Goal: Check status: Check status

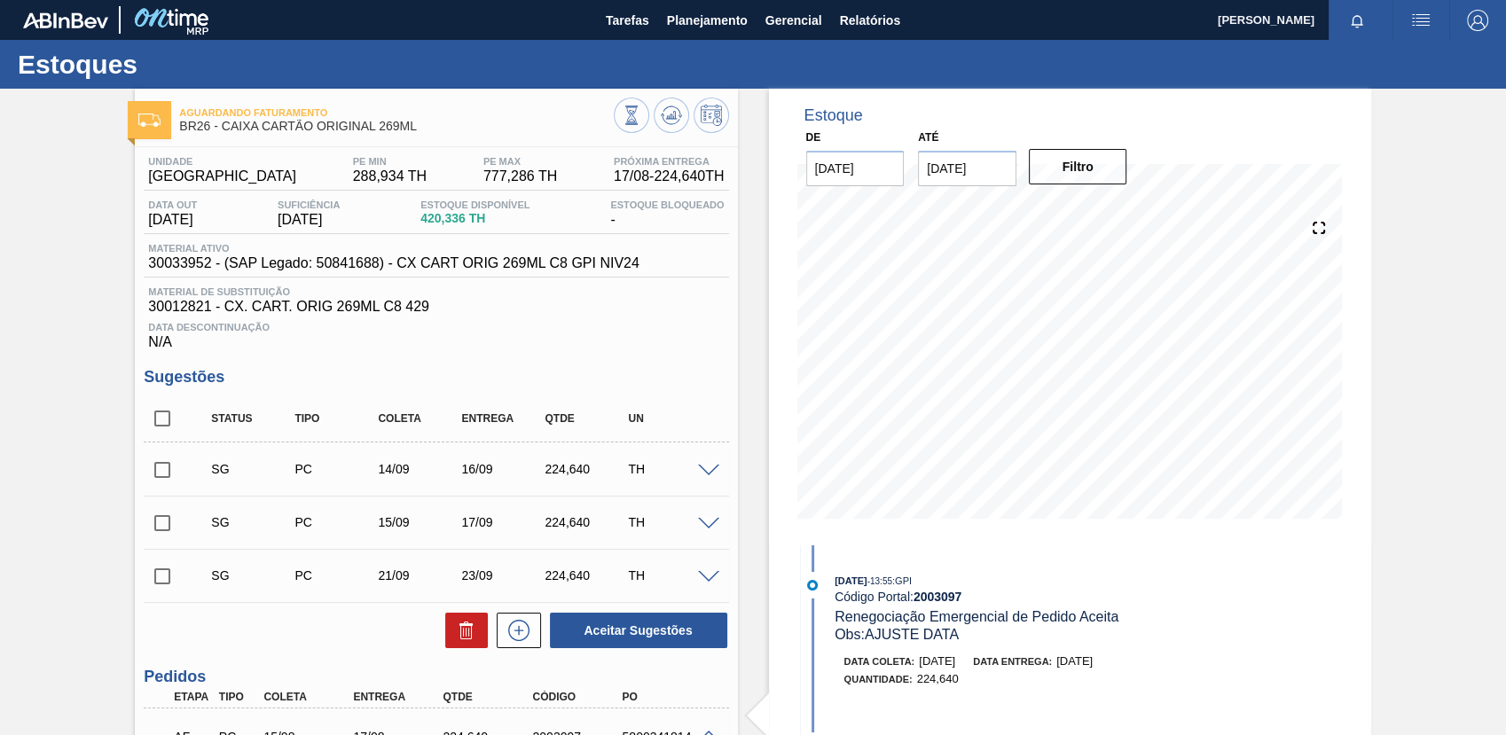
scroll to position [197, 0]
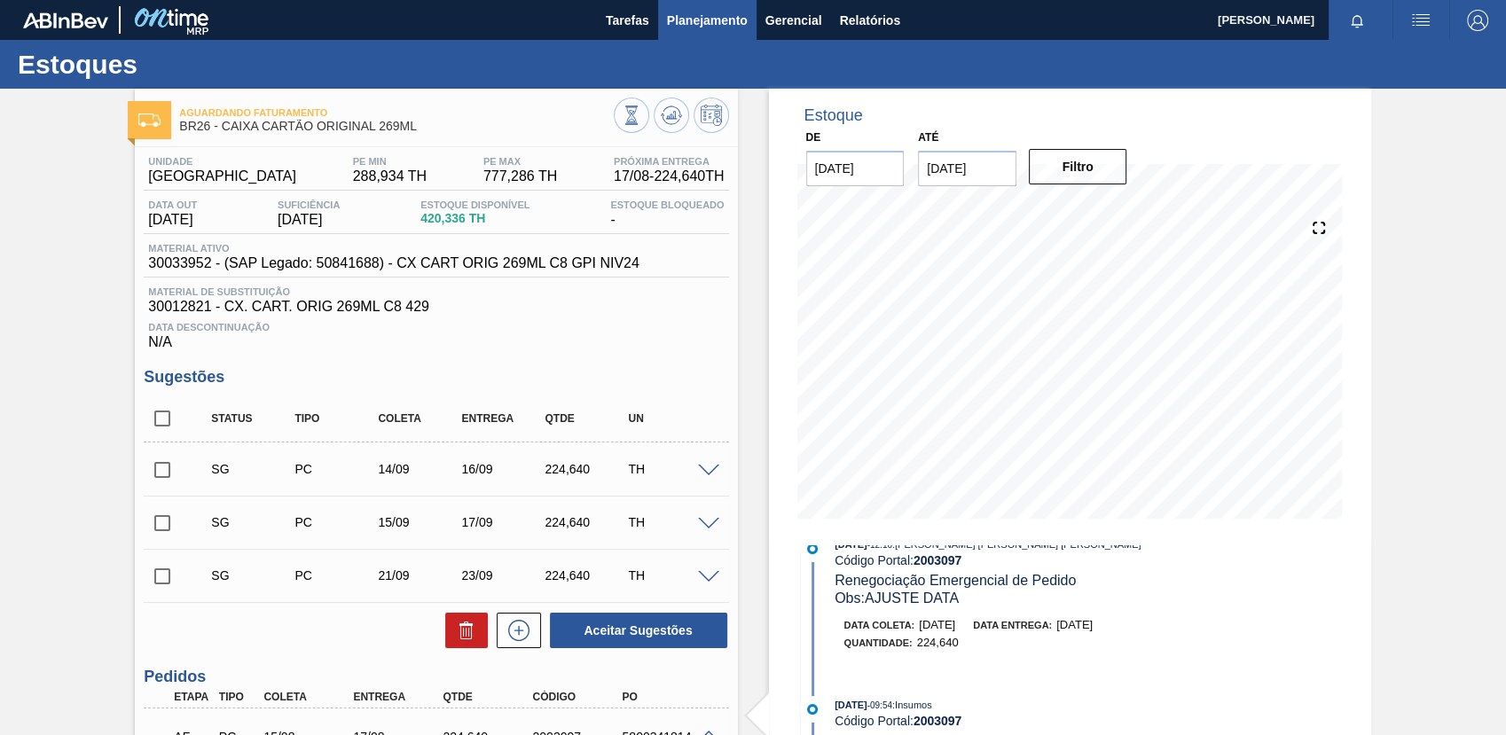
click at [715, 24] on span "Planejamento" at bounding box center [707, 20] width 81 height 21
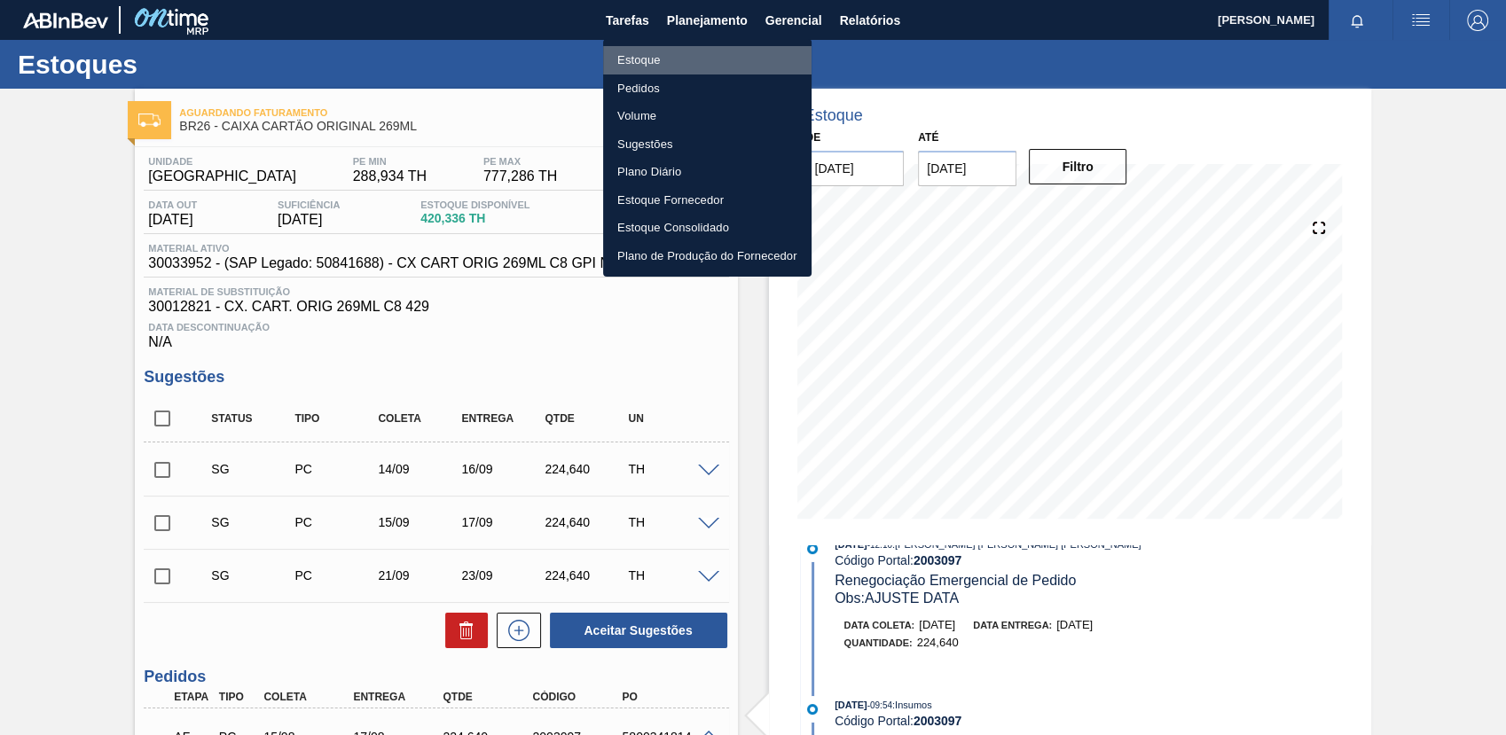
click at [723, 54] on li "Estoque" at bounding box center [707, 60] width 208 height 28
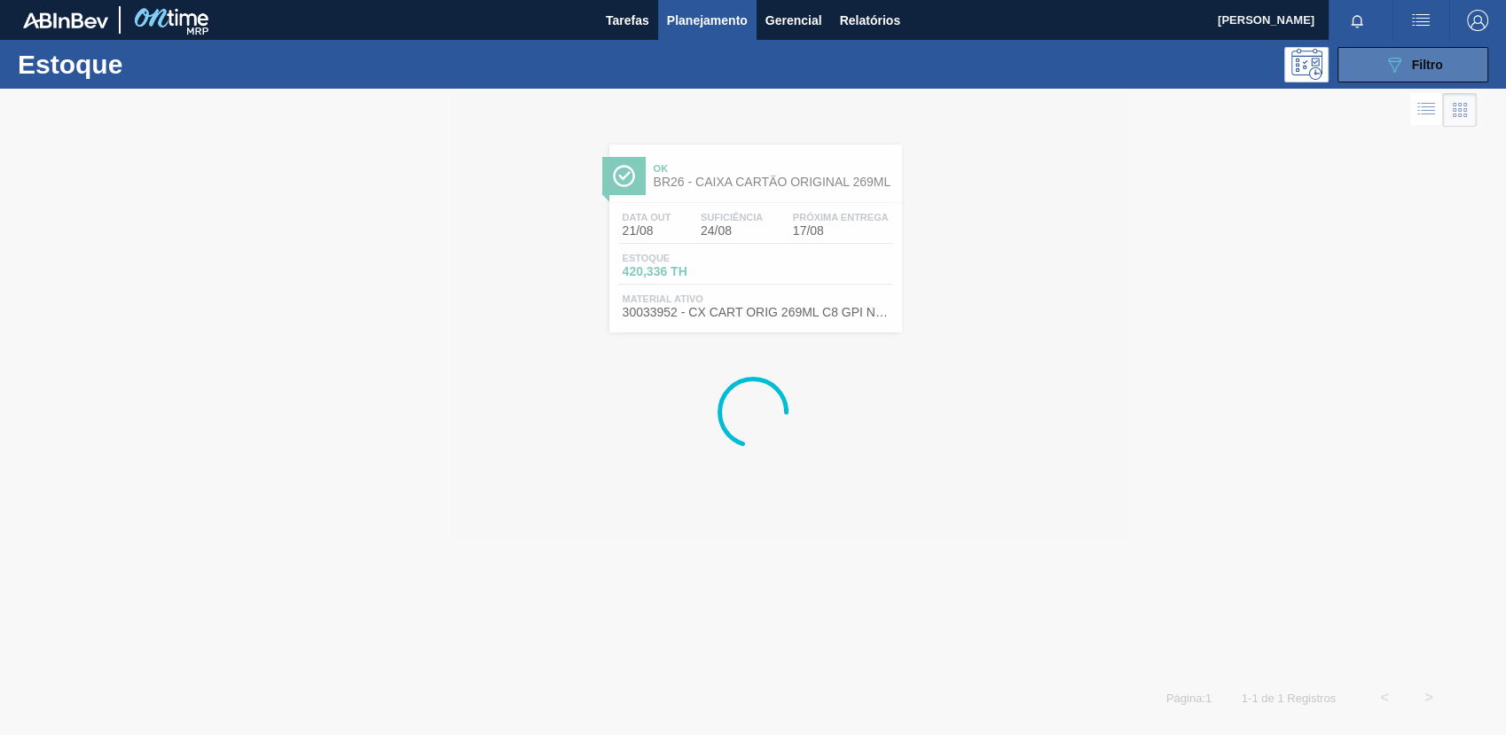
click at [1351, 59] on button "089F7B8B-B2A5-4AFE-B5C0-19BA573D28AC Filtro" at bounding box center [1412, 64] width 151 height 35
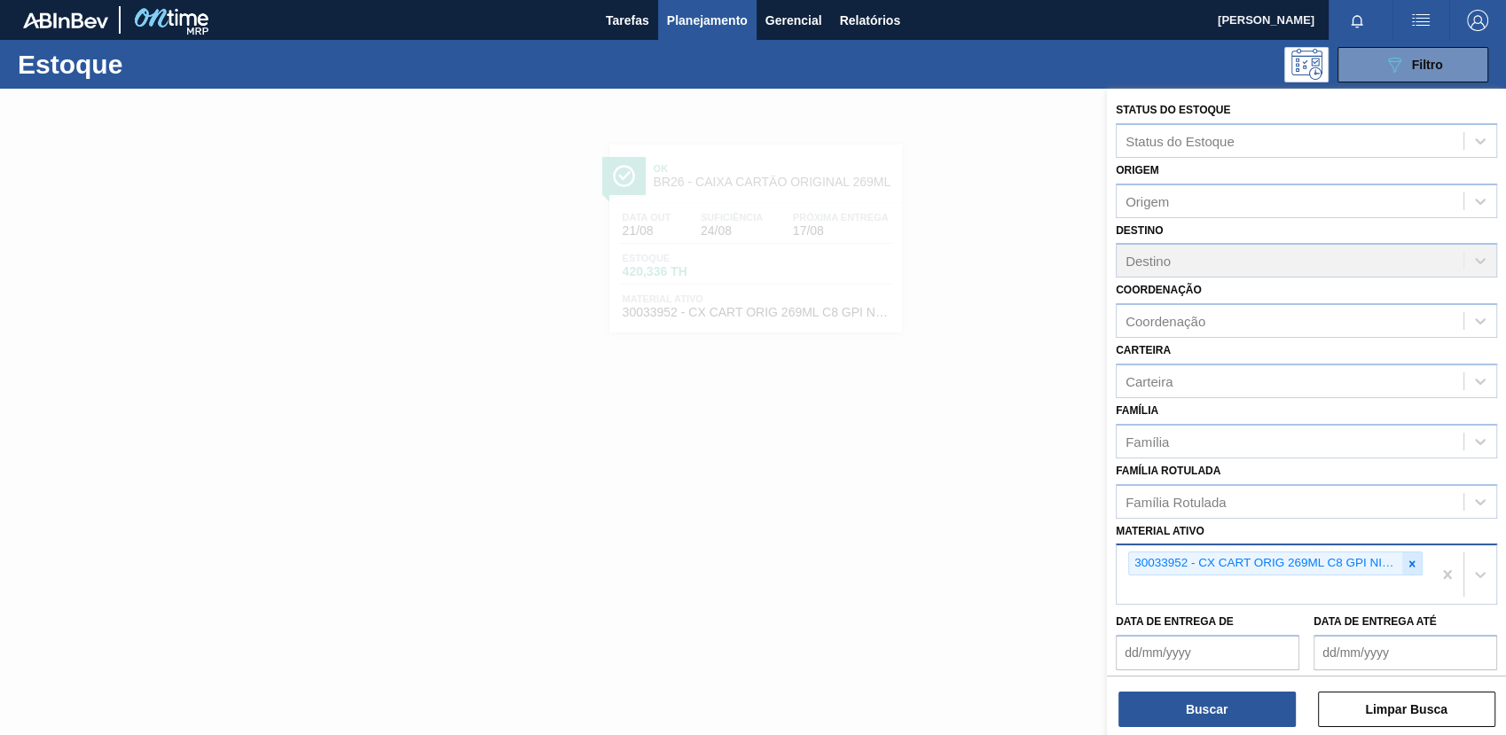
click at [1409, 560] on icon at bounding box center [1412, 564] width 12 height 12
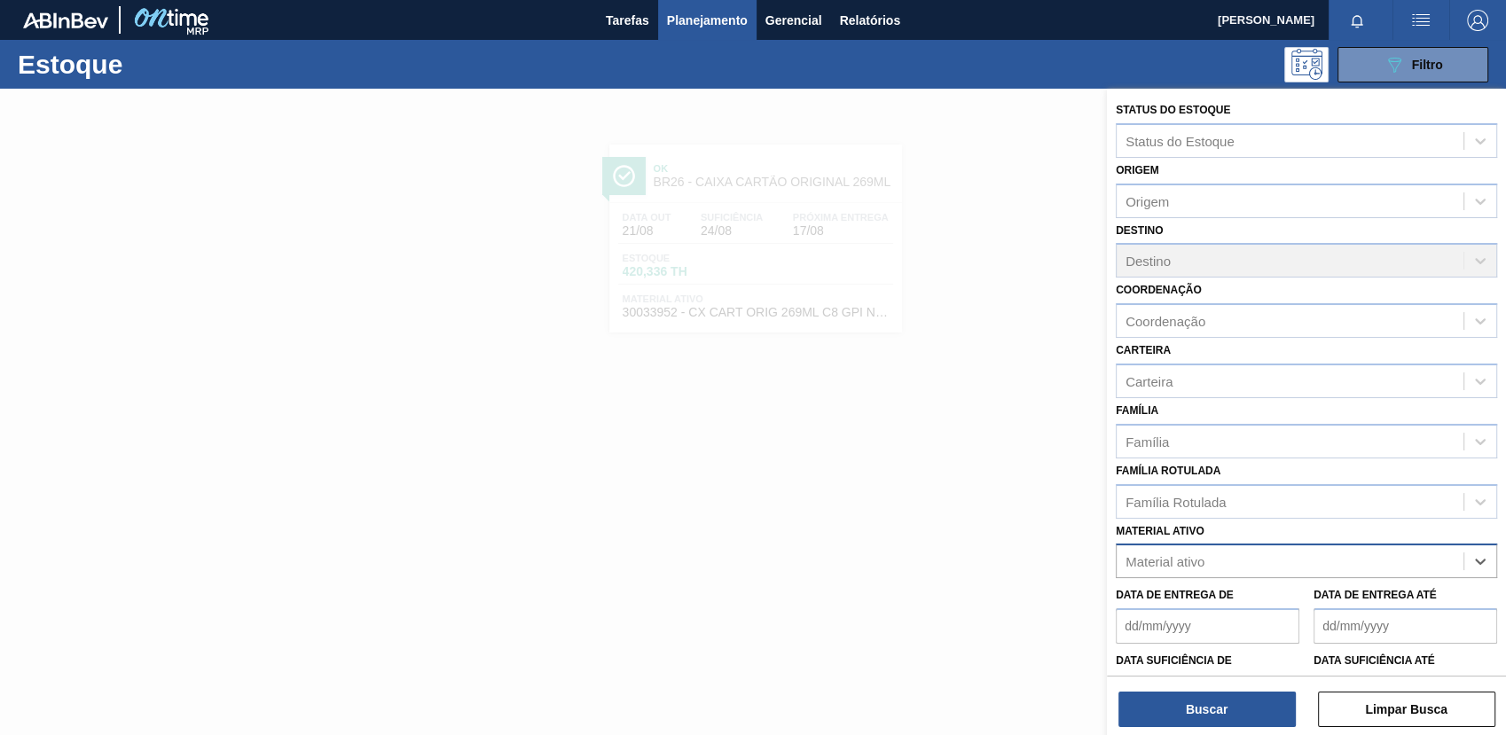
paste ativo "30002293"
type ativo "30002293"
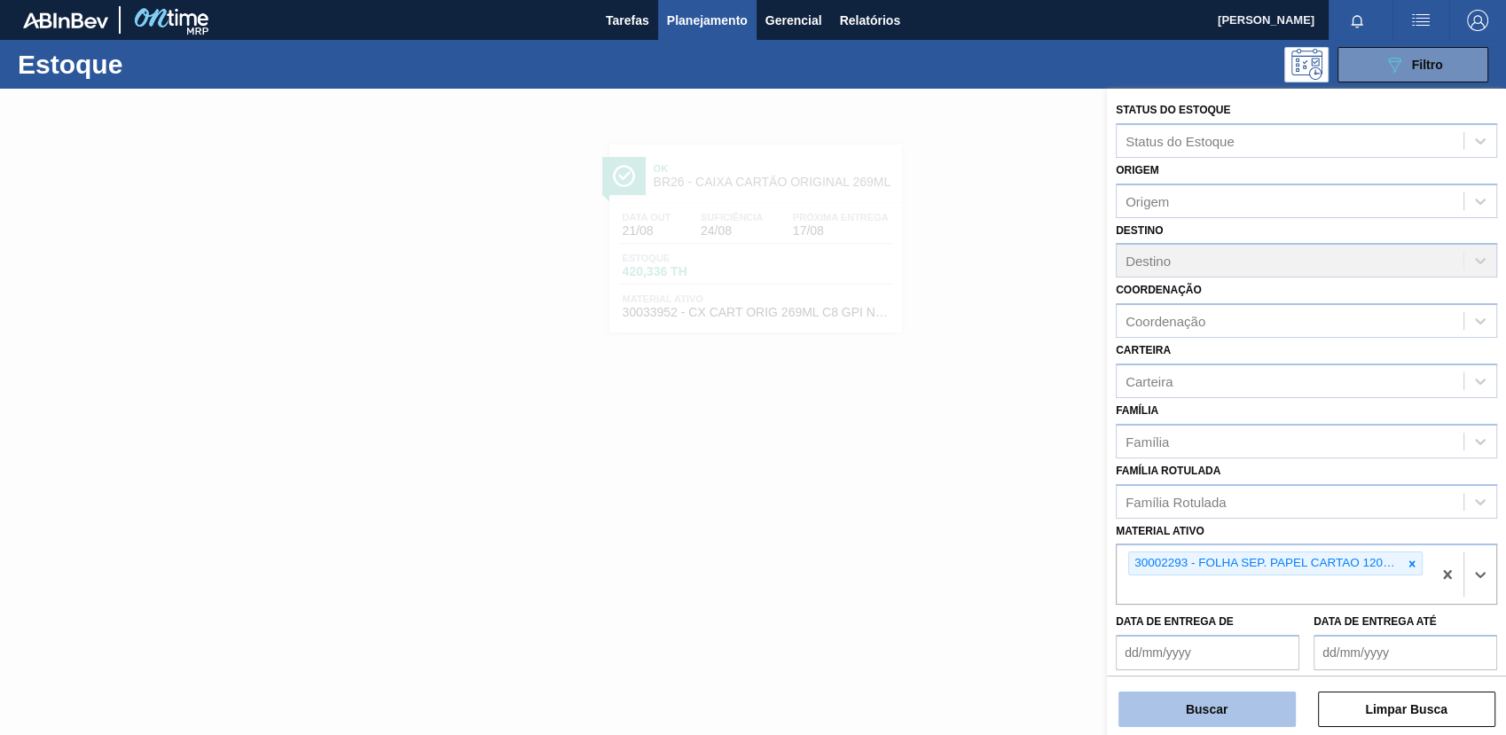
click at [1123, 721] on button "Buscar" at bounding box center [1206, 709] width 177 height 35
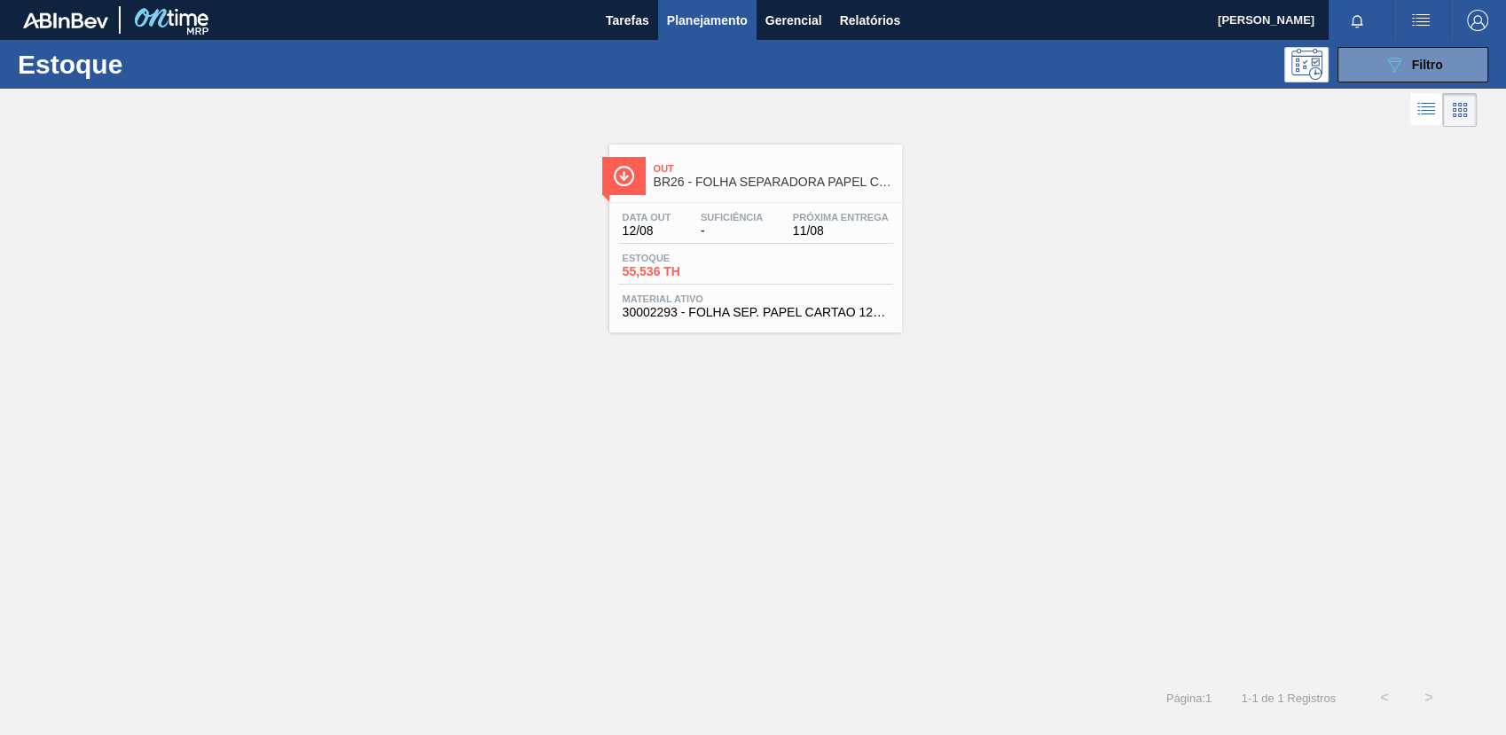
click at [818, 324] on div "Data out 12/08 Suficiência - Próxima Entrega 11/08 Estoque 55,536 TH Material a…" at bounding box center [755, 263] width 293 height 121
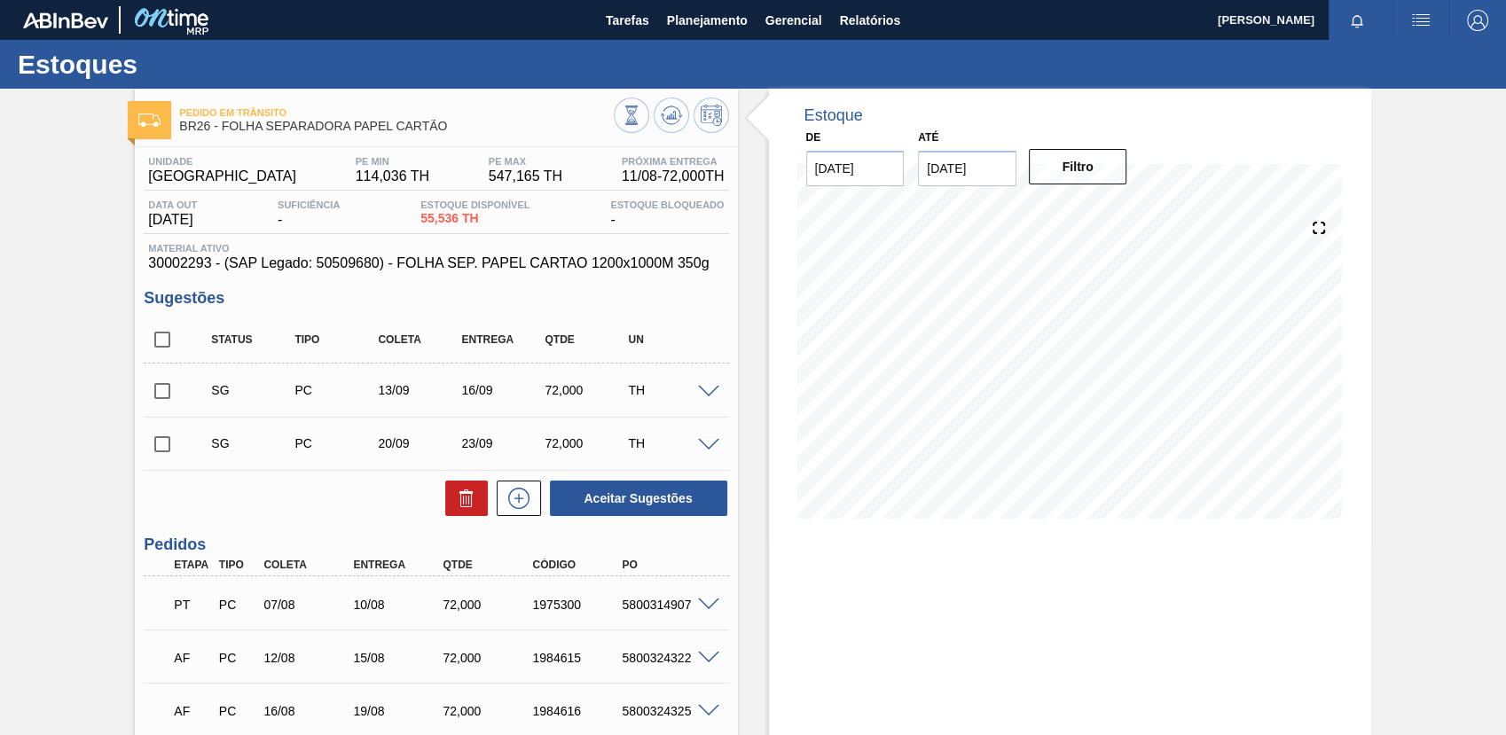
scroll to position [394, 0]
